Goal: Task Accomplishment & Management: Use online tool/utility

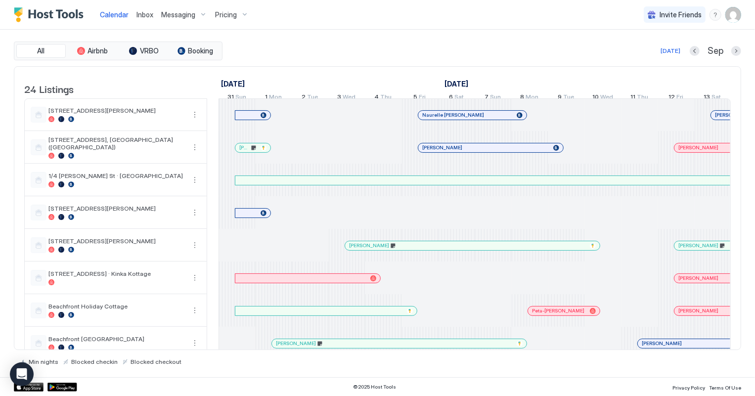
scroll to position [0, 549]
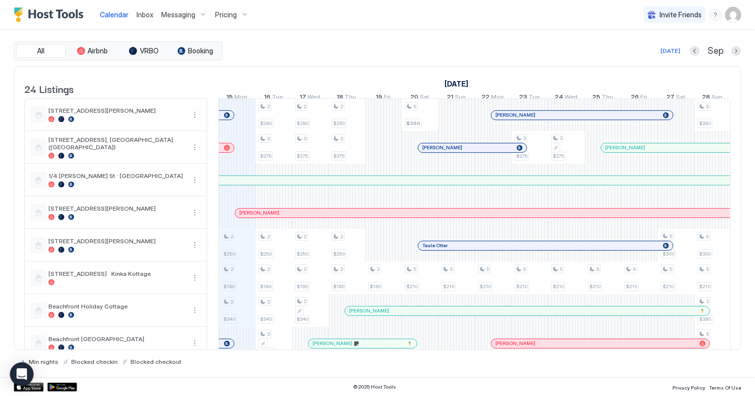
click at [148, 10] on span "Inbox" at bounding box center [145, 14] width 17 height 8
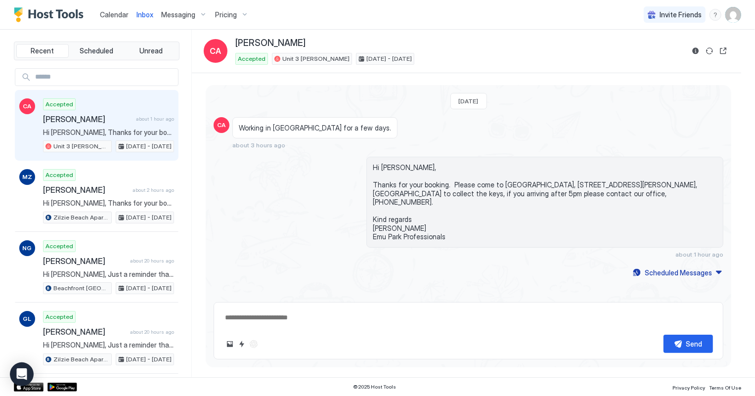
click at [108, 14] on span "Calendar" at bounding box center [114, 14] width 29 height 8
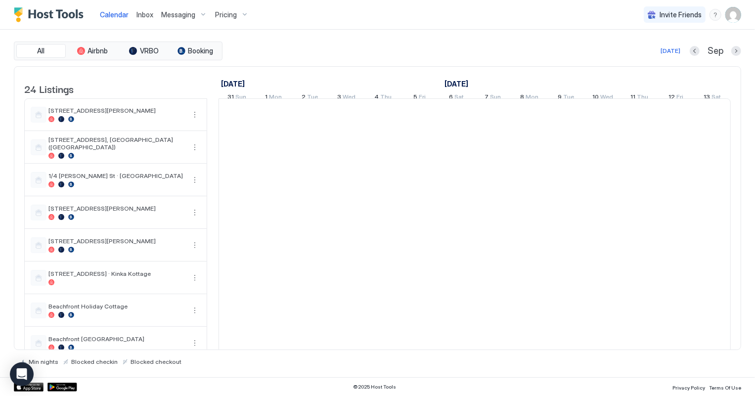
scroll to position [0, 549]
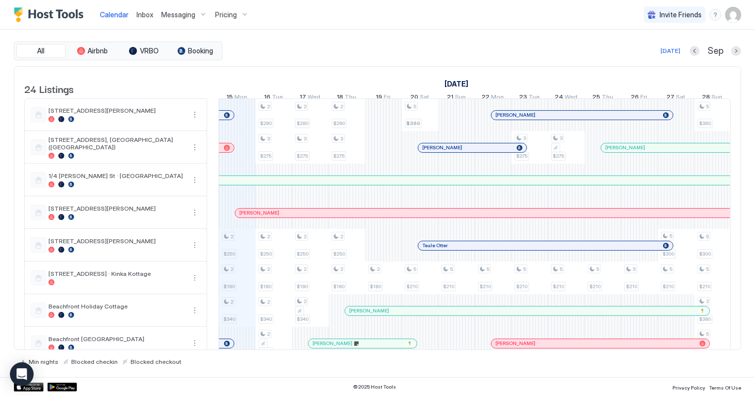
click at [322, 218] on div "[PERSON_NAME]" at bounding box center [618, 213] width 767 height 9
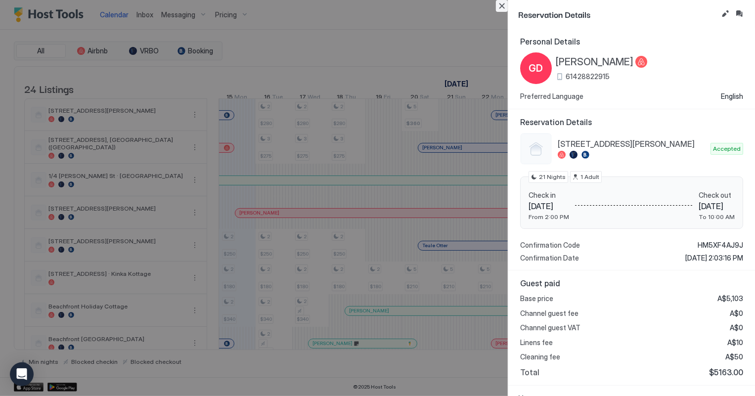
click at [500, 5] on button "Close" at bounding box center [502, 6] width 12 height 12
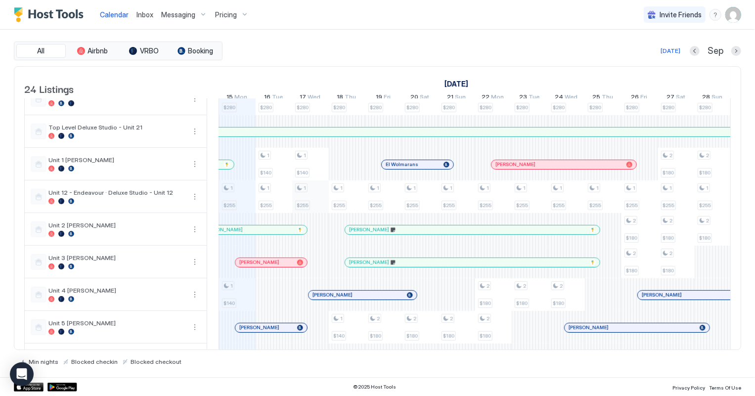
scroll to position [450, 0]
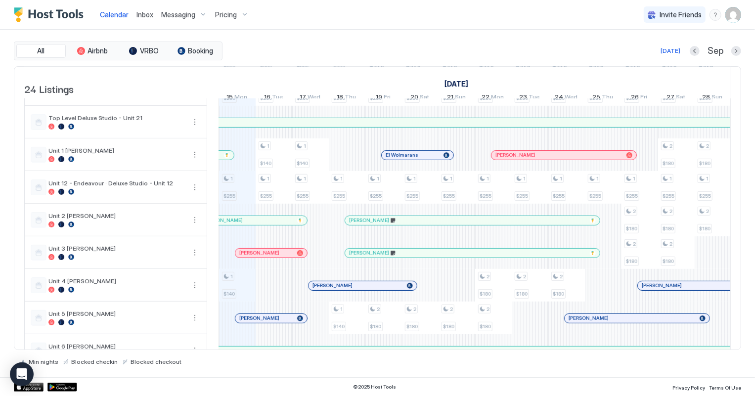
click at [267, 257] on div at bounding box center [268, 253] width 8 height 8
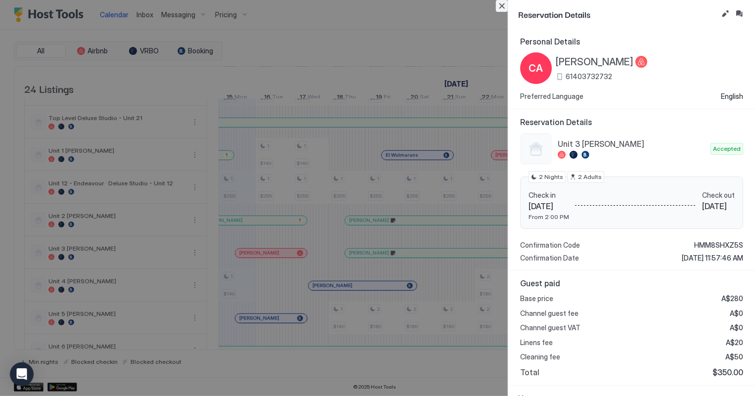
click at [504, 5] on button "Close" at bounding box center [502, 6] width 12 height 12
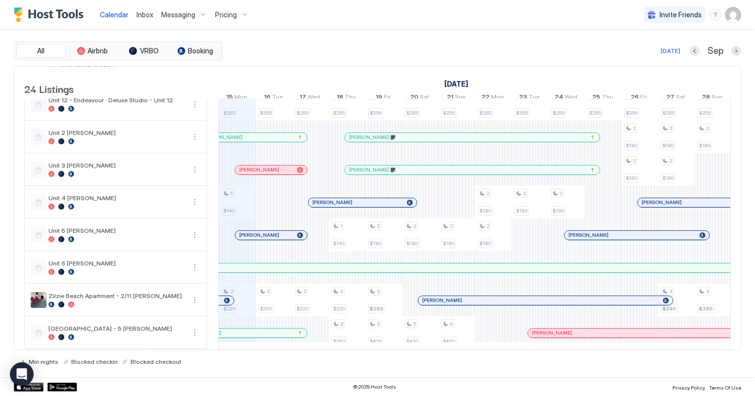
scroll to position [500, 0]
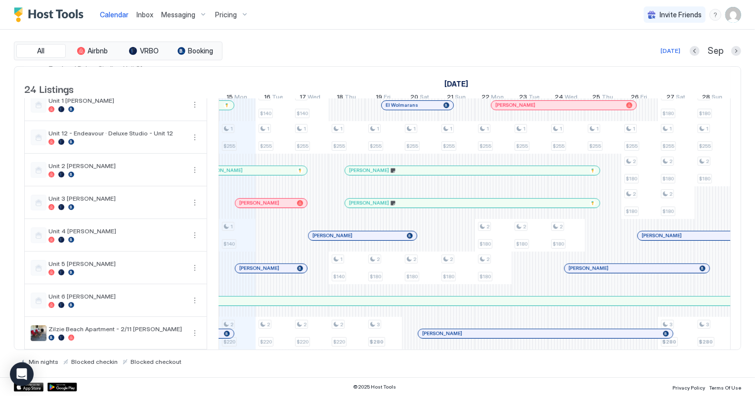
click at [138, 14] on span "Inbox" at bounding box center [145, 14] width 17 height 8
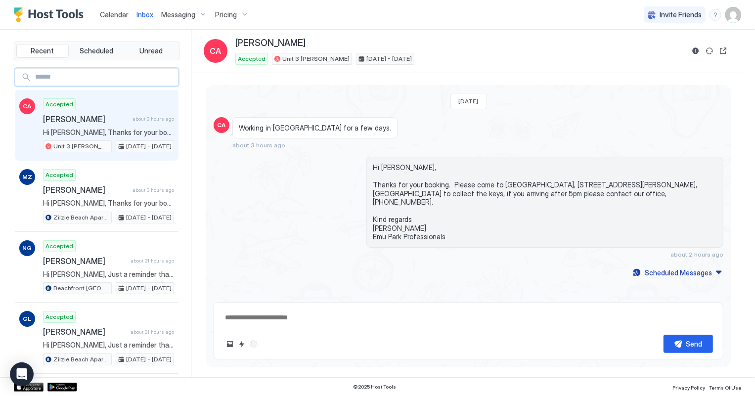
click at [113, 78] on input "Input Field" at bounding box center [104, 77] width 147 height 17
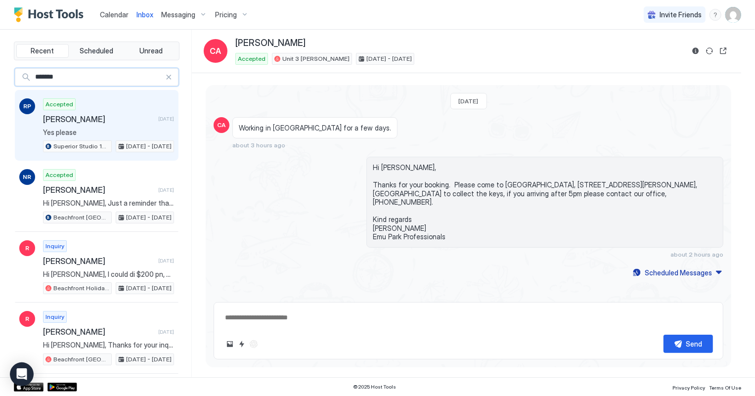
type input "*******"
click at [118, 118] on span "[PERSON_NAME]" at bounding box center [98, 119] width 111 height 10
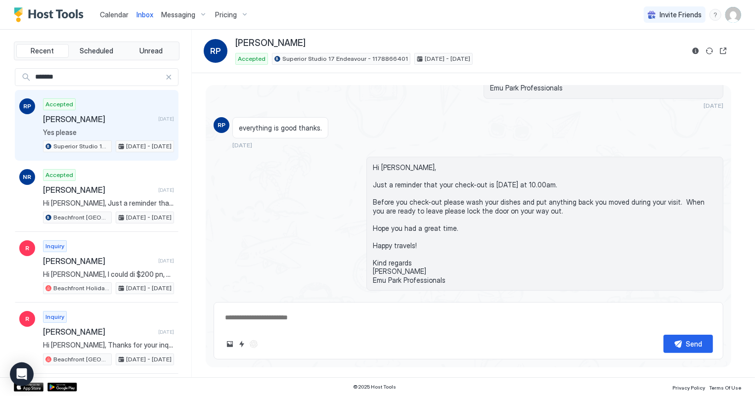
scroll to position [237, 0]
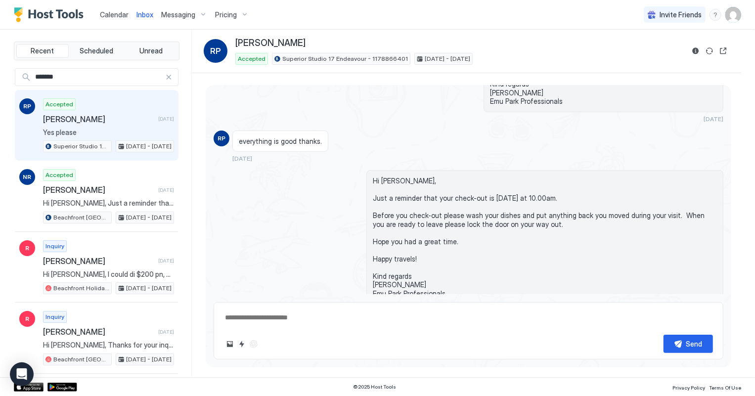
click at [113, 16] on span "Calendar" at bounding box center [114, 14] width 29 height 8
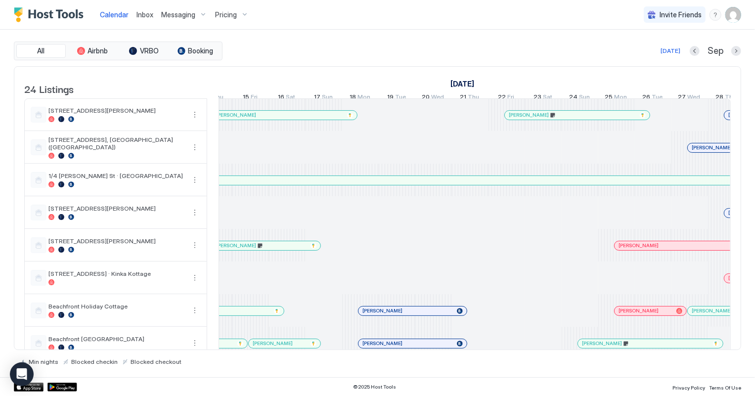
scroll to position [0, 682]
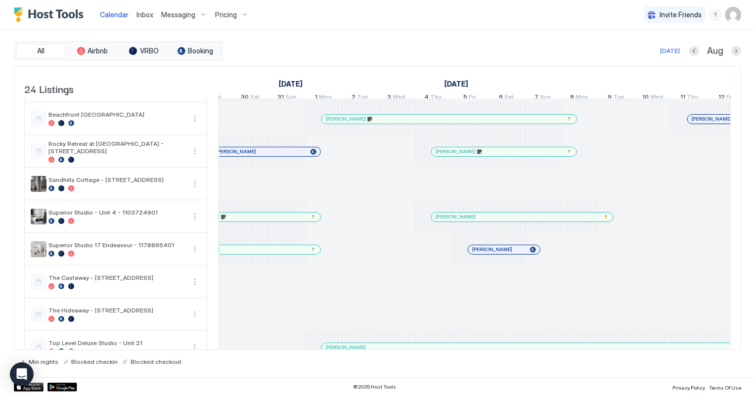
click at [521, 254] on div "[PERSON_NAME]" at bounding box center [504, 249] width 72 height 9
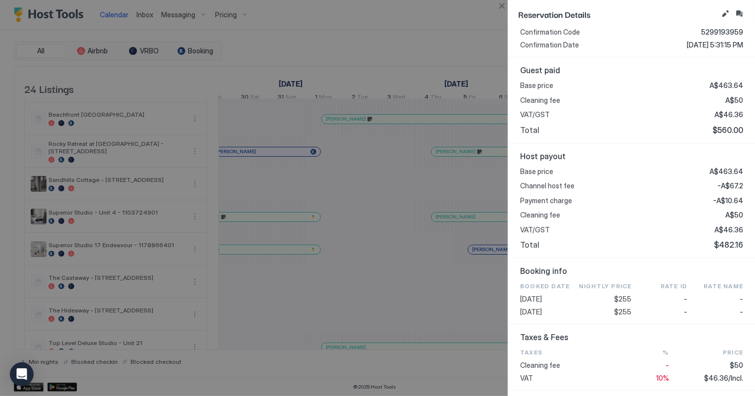
scroll to position [270, 0]
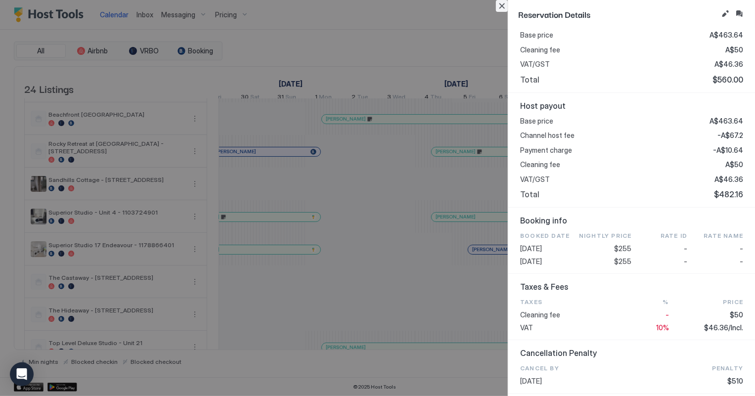
drag, startPoint x: 501, startPoint y: 5, endPoint x: 485, endPoint y: 0, distance: 16.3
click at [501, 5] on button "Close" at bounding box center [502, 6] width 12 height 12
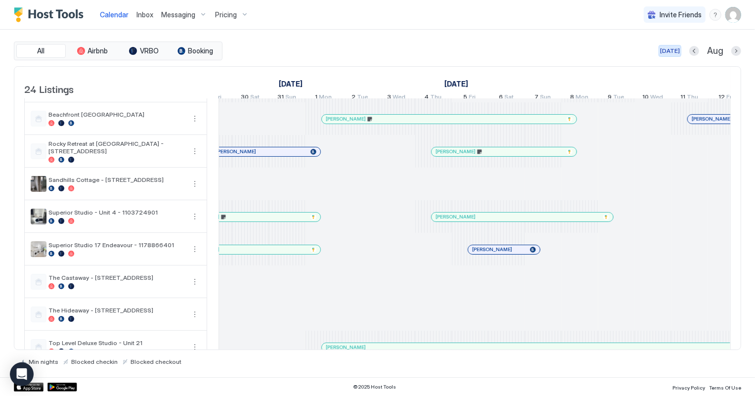
click at [672, 51] on div "[DATE]" at bounding box center [670, 50] width 20 height 9
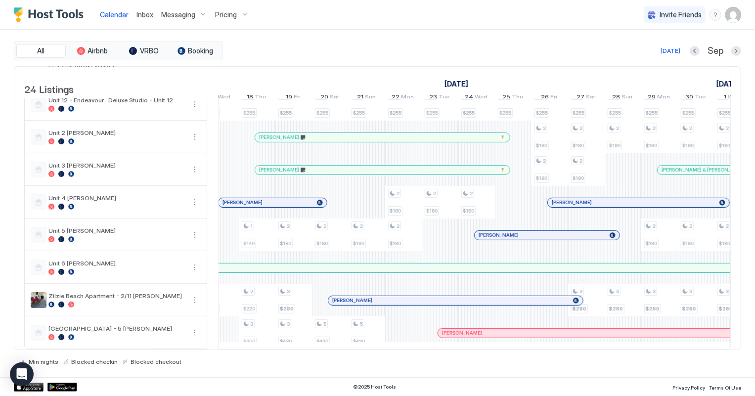
scroll to position [0, 653]
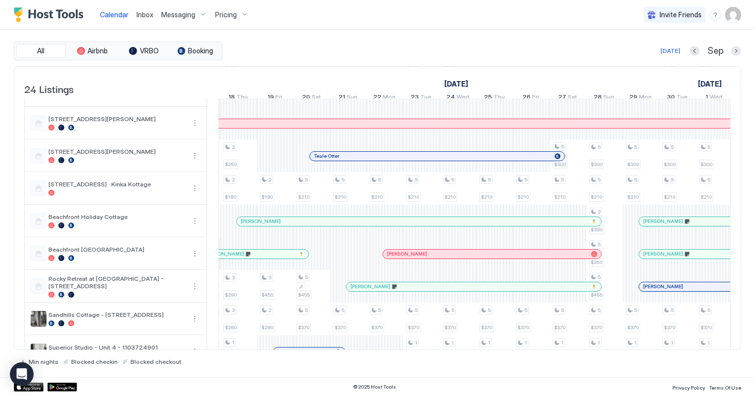
click at [334, 226] on div at bounding box center [334, 222] width 8 height 8
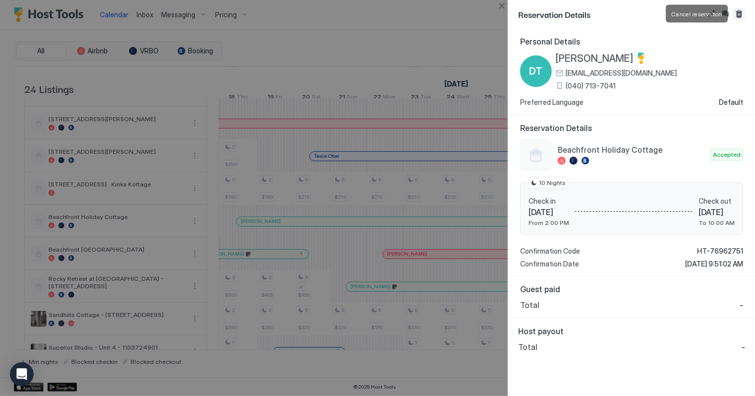
click at [740, 15] on button "Cancel reservation" at bounding box center [740, 14] width 12 height 12
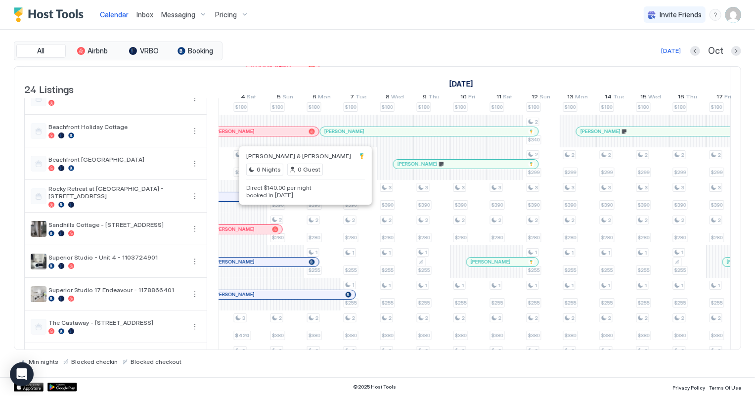
scroll to position [270, 0]
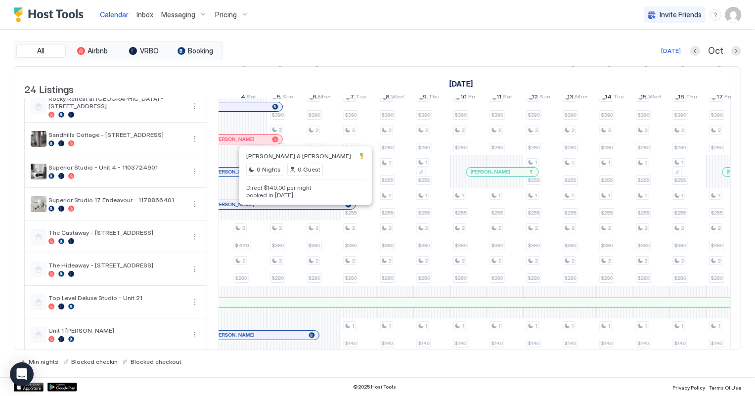
click at [345, 15] on div "Calendar Inbox Messaging Pricing Invite Friends SW" at bounding box center [377, 15] width 755 height 30
click at [487, 42] on div "All Airbnb VRBO Booking Today Oct" at bounding box center [378, 51] width 728 height 19
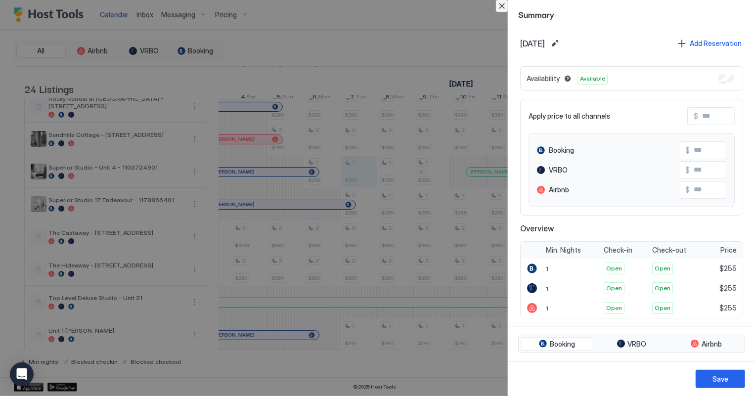
click at [506, 5] on button "Close" at bounding box center [502, 6] width 12 height 12
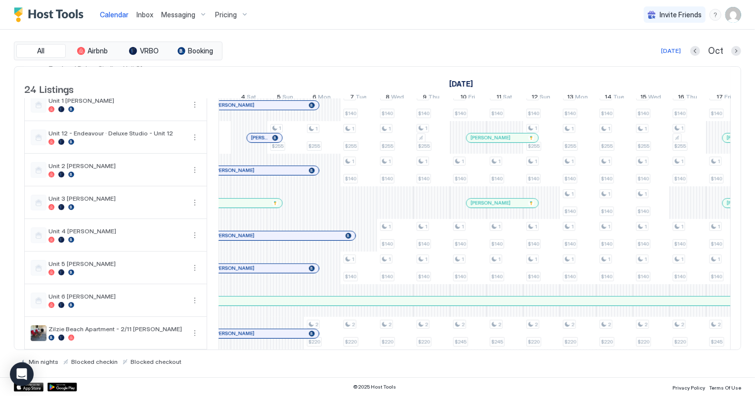
scroll to position [544, 0]
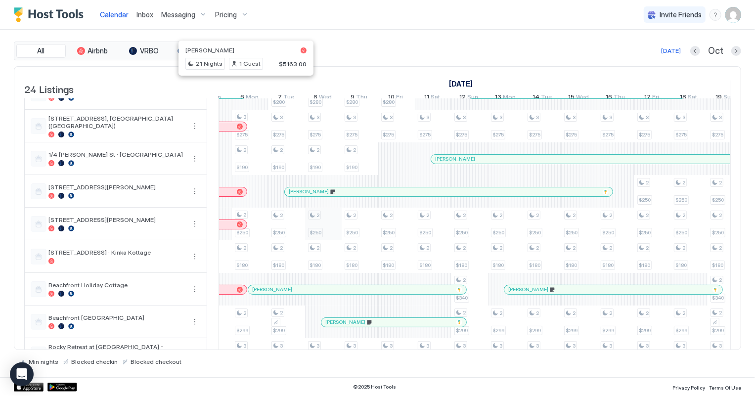
scroll to position [0, 0]
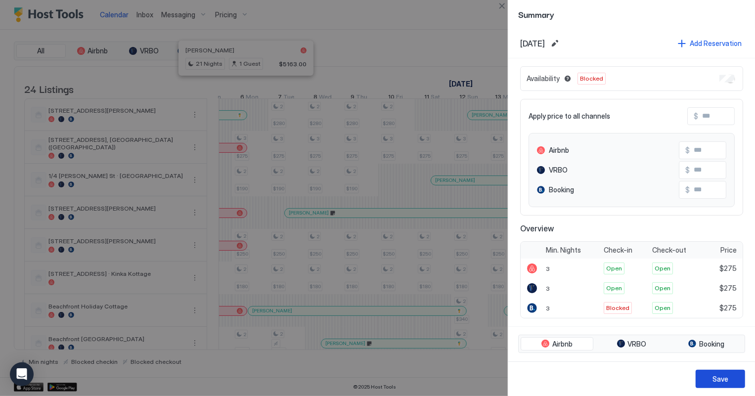
click at [726, 380] on div "Save" at bounding box center [721, 379] width 16 height 10
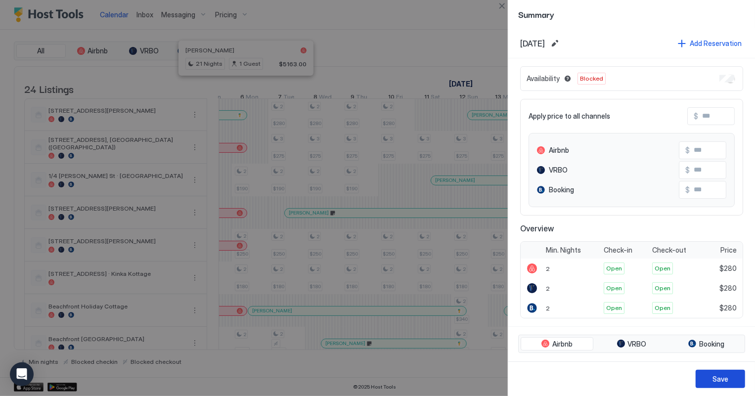
click at [724, 377] on div "Save" at bounding box center [721, 379] width 16 height 10
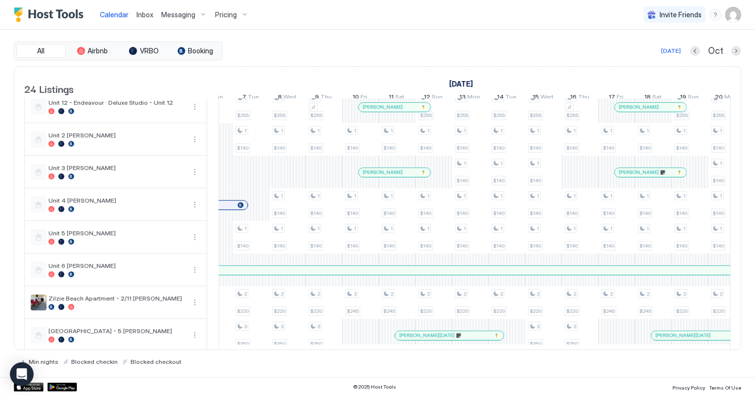
scroll to position [539, 0]
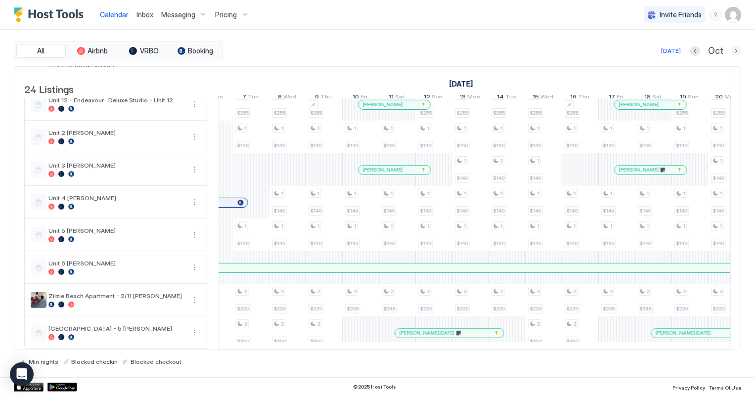
click at [738, 50] on button "Next month" at bounding box center [737, 51] width 10 height 10
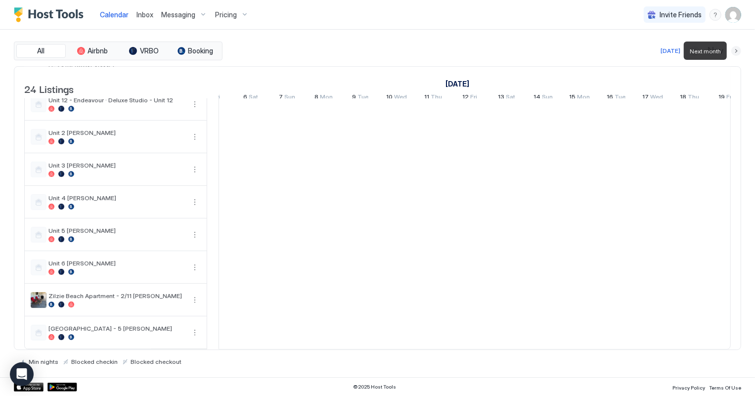
scroll to position [0, 549]
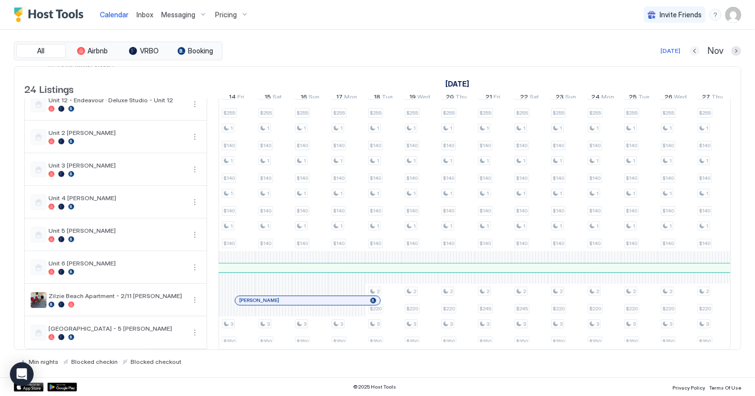
click at [694, 51] on button "Previous month" at bounding box center [695, 51] width 10 height 10
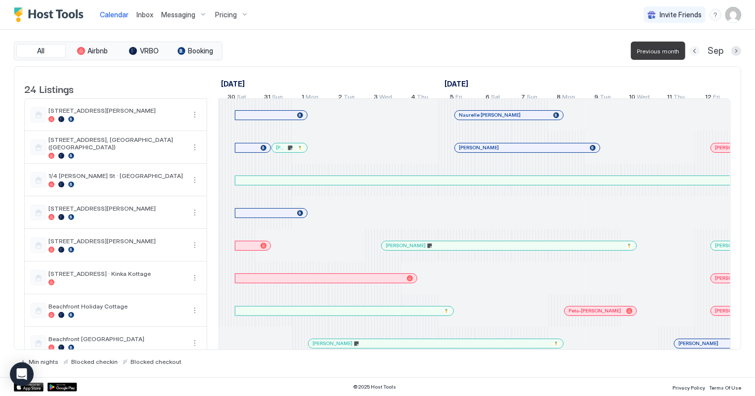
scroll to position [0, 549]
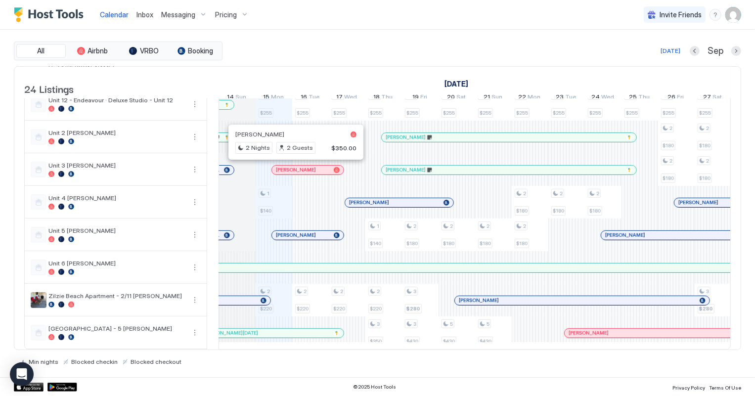
click at [294, 166] on div at bounding box center [294, 170] width 8 height 8
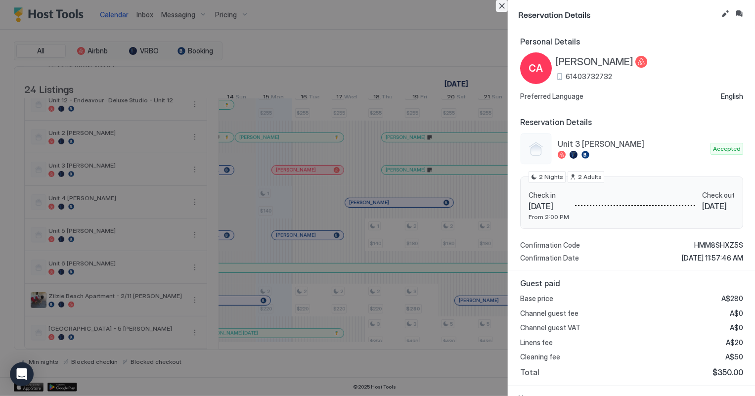
click at [498, 7] on button "Close" at bounding box center [502, 6] width 12 height 12
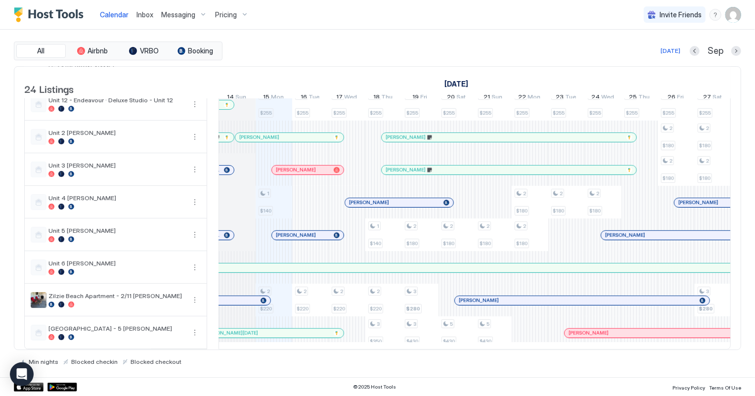
click at [143, 15] on span "Inbox" at bounding box center [145, 14] width 17 height 8
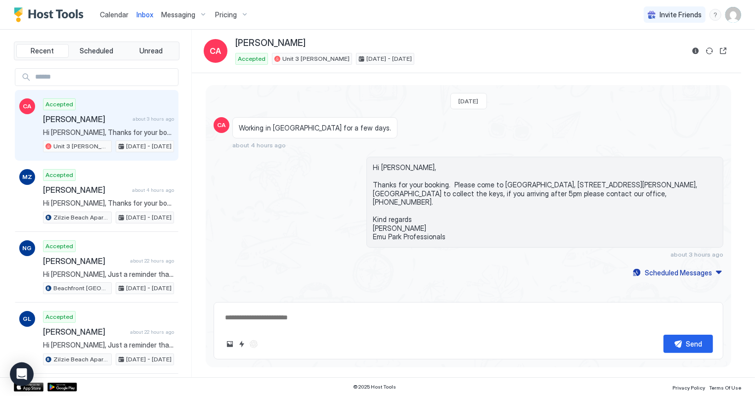
click at [143, 14] on span "Inbox" at bounding box center [145, 14] width 17 height 8
click at [144, 16] on span "Inbox" at bounding box center [145, 14] width 17 height 8
click at [105, 14] on span "Calendar" at bounding box center [114, 14] width 29 height 8
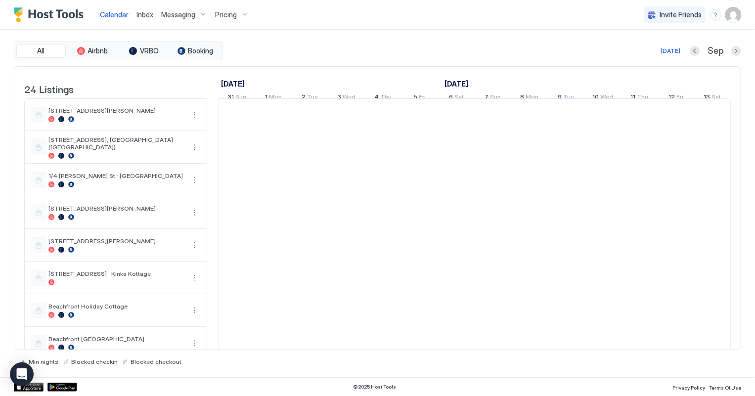
scroll to position [0, 549]
